Goal: Navigation & Orientation: Find specific page/section

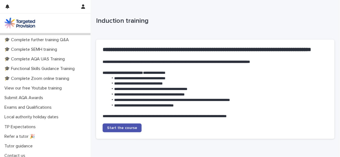
scroll to position [156, 0]
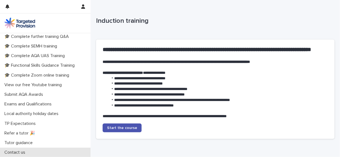
click at [16, 152] on p "Contact us" at bounding box center [15, 152] width 27 height 5
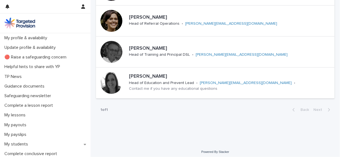
scroll to position [138, 0]
click at [273, 75] on p "[PERSON_NAME]" at bounding box center [230, 76] width 203 height 6
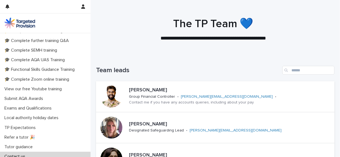
scroll to position [156, 0]
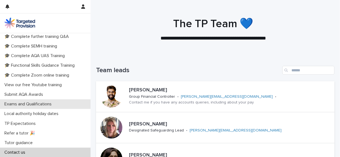
click at [40, 106] on p "Exams and Qualifications" at bounding box center [29, 103] width 54 height 5
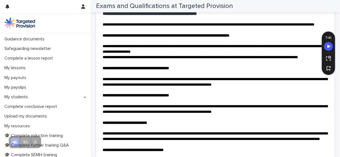
scroll to position [46, 0]
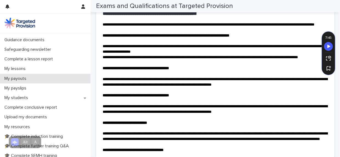
click at [13, 81] on p "My payouts" at bounding box center [16, 78] width 29 height 5
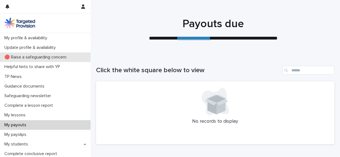
click at [39, 56] on p "🔴 Raise a safeguarding concern" at bounding box center [36, 57] width 69 height 5
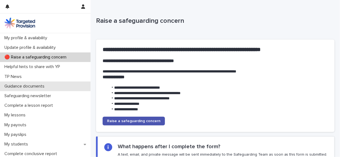
click at [11, 83] on div "Guidance documents" at bounding box center [45, 86] width 90 height 10
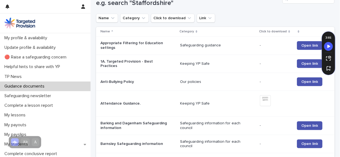
scroll to position [73, 0]
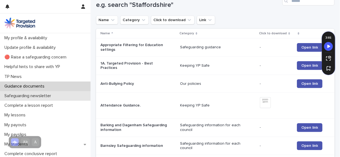
click at [47, 95] on p "Safeguarding newsletter" at bounding box center [28, 95] width 53 height 5
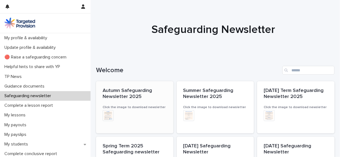
click at [117, 112] on div "+ 0" at bounding box center [111, 118] width 17 height 17
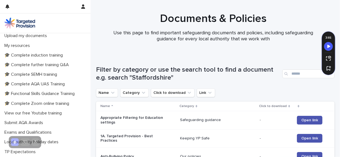
scroll to position [132, 0]
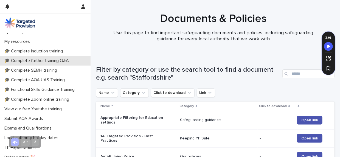
click at [47, 60] on p "🎓 Complete further training Q&A" at bounding box center [37, 60] width 71 height 5
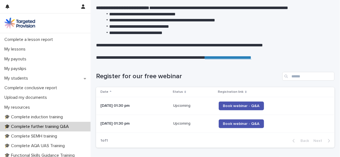
scroll to position [77, 0]
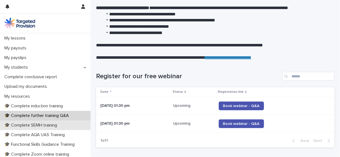
click at [54, 127] on p "🎓 Complete SEMH training" at bounding box center [31, 125] width 59 height 5
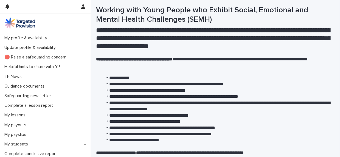
scroll to position [10, 0]
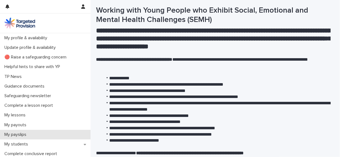
click at [59, 138] on div "My payslips" at bounding box center [45, 135] width 90 height 10
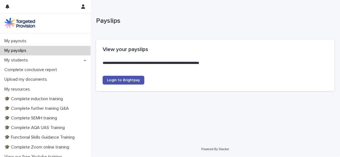
scroll to position [91, 0]
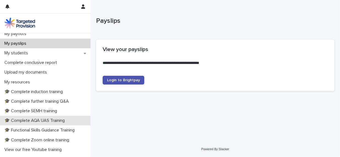
click at [59, 119] on p "🎓 Complete AQA UAS Training" at bounding box center [35, 120] width 67 height 5
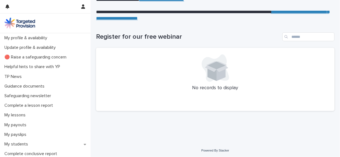
scroll to position [154, 0]
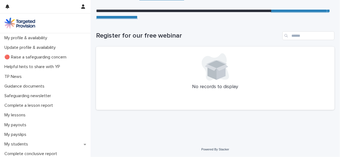
drag, startPoint x: 90, startPoint y: 85, endPoint x: 90, endPoint y: 88, distance: 3.6
click at [90, 88] on div "My profile & availability Update profile & availability 🔴 Raise a safeguarding …" at bounding box center [45, 95] width 90 height 124
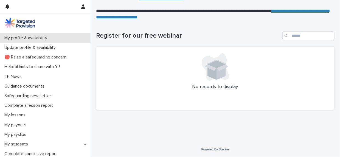
click at [30, 37] on p "My profile & availability" at bounding box center [26, 37] width 49 height 5
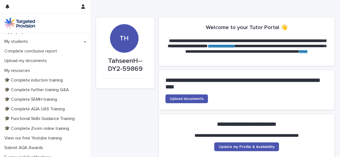
scroll to position [106, 0]
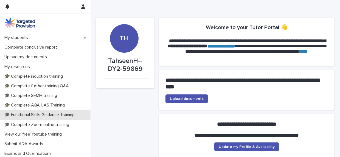
click at [69, 115] on p "🎓 Functional Skills Guidance Training" at bounding box center [40, 114] width 77 height 5
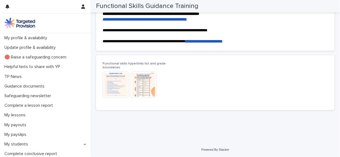
scroll to position [124, 0]
